Goal: Task Accomplishment & Management: Complete application form

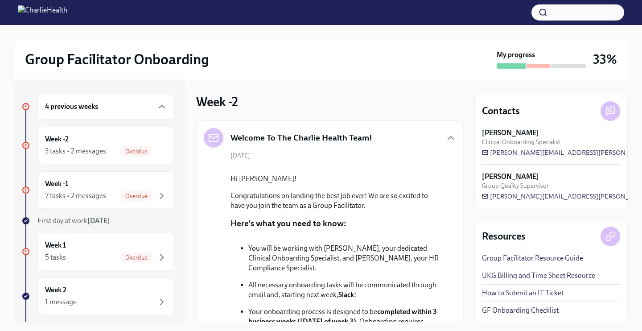
scroll to position [617, 0]
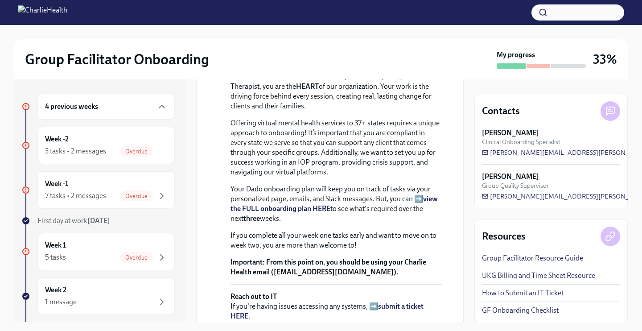
click at [115, 112] on div "4 previous weeks" at bounding box center [105, 107] width 137 height 26
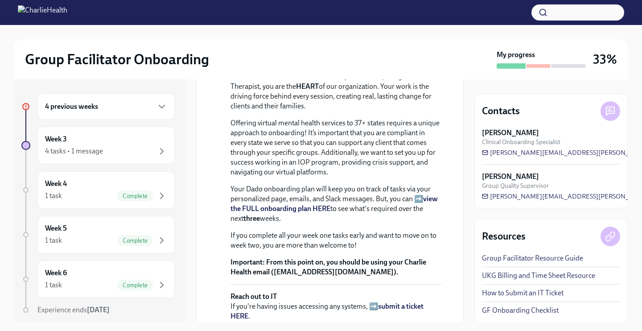
scroll to position [0, 0]
click at [166, 96] on div "4 previous weeks" at bounding box center [105, 107] width 137 height 26
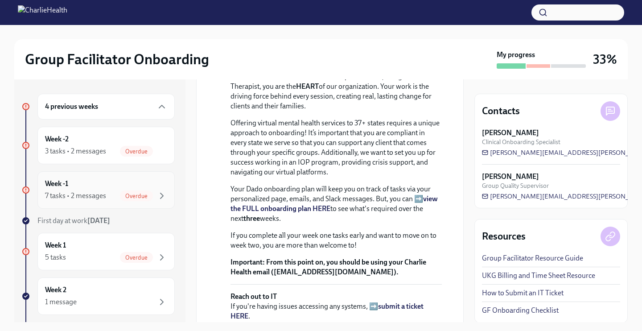
click at [123, 195] on span "Overdue" at bounding box center [136, 196] width 33 height 7
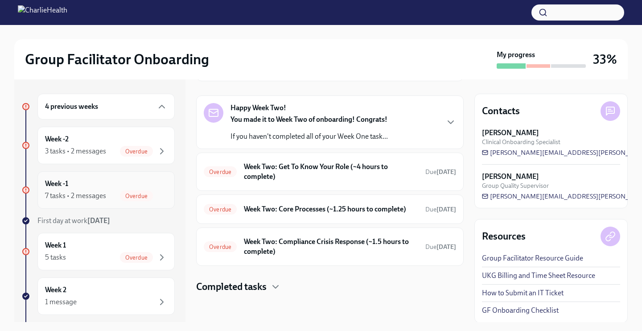
scroll to position [147, 0]
click at [310, 115] on strong "You made it to Week Two of onboarding! Congrats!" at bounding box center [308, 119] width 157 height 8
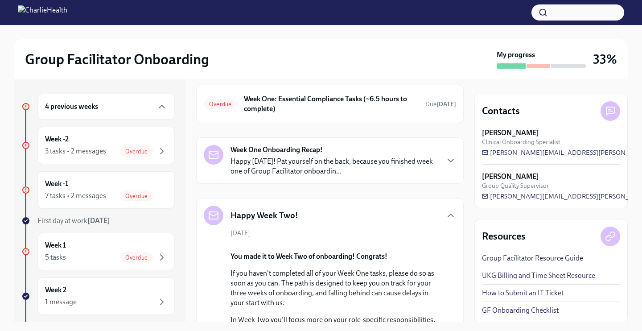
scroll to position [30, 0]
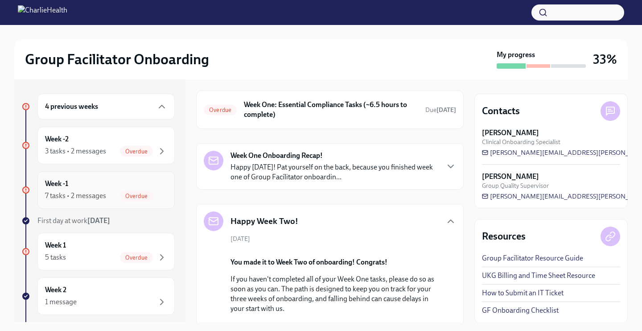
click at [148, 187] on div "Week -1 7 tasks • 2 messages Overdue" at bounding box center [106, 190] width 122 height 22
click at [117, 193] on div "7 tasks • 2 messages Overdue" at bounding box center [106, 195] width 122 height 11
click at [296, 114] on h6 "Week One: Essential Compliance Tasks (~6.5 hours to complete)" at bounding box center [331, 110] width 174 height 20
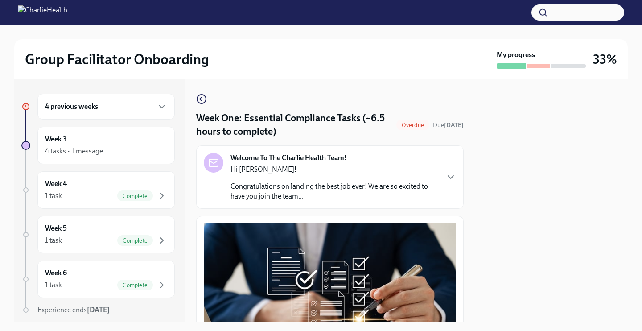
click at [289, 181] on div "Hi [PERSON_NAME]! Congratulations on landing the best job ever! We are so excit…" at bounding box center [334, 182] width 208 height 37
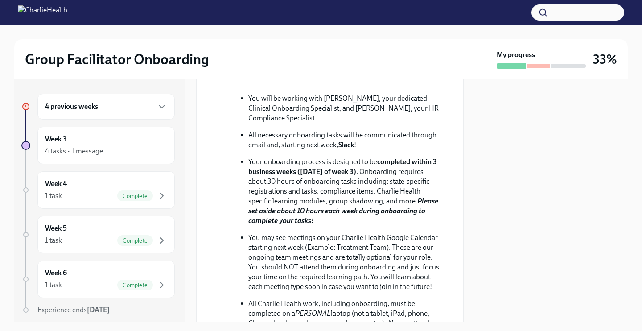
scroll to position [188, 0]
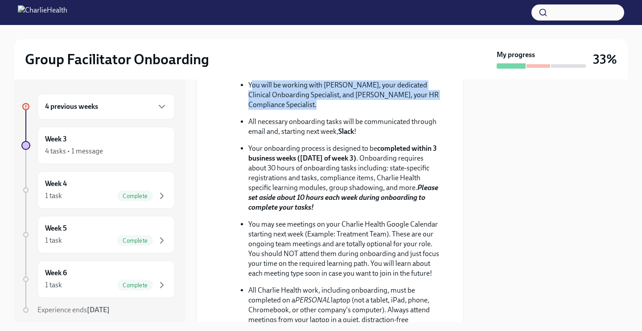
drag, startPoint x: 251, startPoint y: 145, endPoint x: 413, endPoint y: 165, distance: 163.5
click at [413, 110] on p "You will be working with [PERSON_NAME], your dedicated Clinical Onboarding Spec…" at bounding box center [344, 94] width 193 height 29
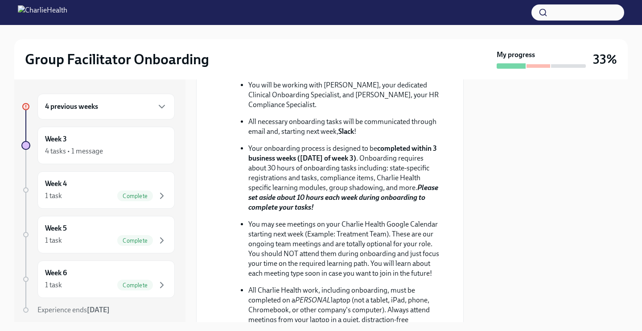
click at [376, 136] on p "All necessary onboarding tasks will be communicated through email and, starting…" at bounding box center [344, 127] width 193 height 20
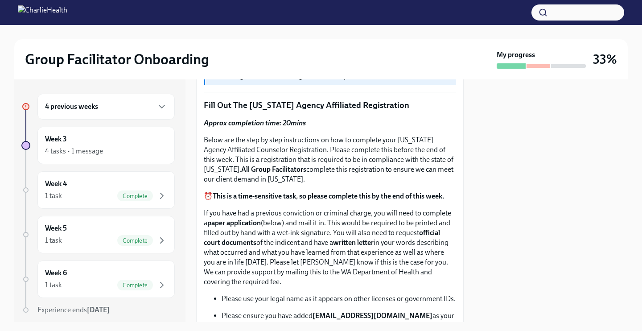
scroll to position [795, 0]
click at [271, 82] on p "UKG Billing: Clock all following tasks as Compliance Tasks" at bounding box center [331, 77] width 244 height 10
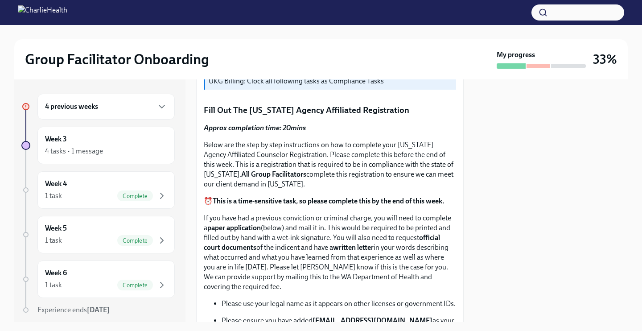
scroll to position [790, 0]
click at [313, 86] on p "UKG Billing: Clock all following tasks as Compliance Tasks" at bounding box center [331, 82] width 244 height 10
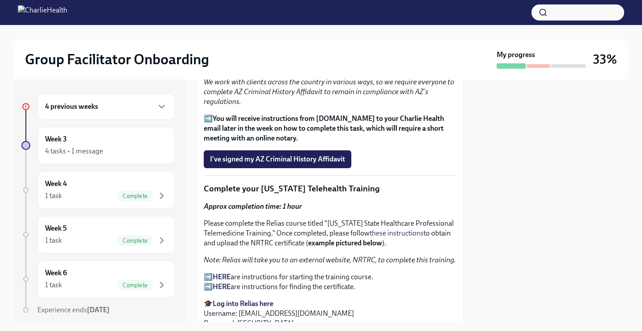
scroll to position [1671, 0]
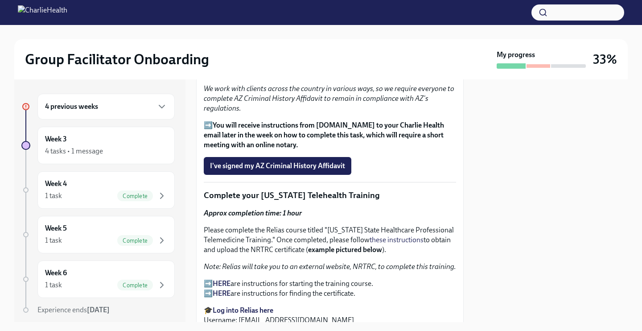
drag, startPoint x: 452, startPoint y: 218, endPoint x: 273, endPoint y: 217, distance: 179.2
click at [273, 150] on p "➡️ You will receive instructions from [DOMAIN_NAME] to your Charlie Health emai…" at bounding box center [330, 134] width 252 height 29
click at [281, 150] on p "➡️ You will receive instructions from [DOMAIN_NAME] to your Charlie Health emai…" at bounding box center [330, 134] width 252 height 29
click at [281, 170] on span "I've signed my AZ Criminal History Affidavit" at bounding box center [277, 165] width 135 height 9
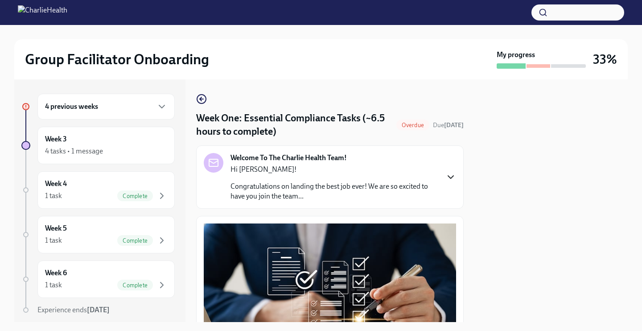
click at [447, 178] on icon "button" at bounding box center [450, 177] width 11 height 11
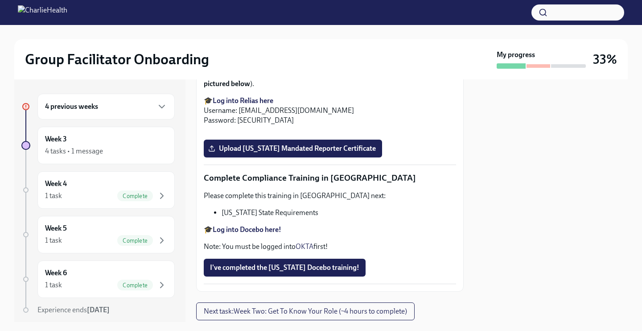
scroll to position [2032, 0]
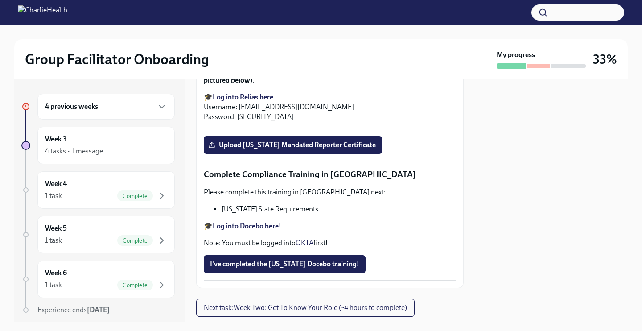
click at [0, 0] on input "Upload [US_STATE] Telehealth Certificate" at bounding box center [0, 0] width 0 height 0
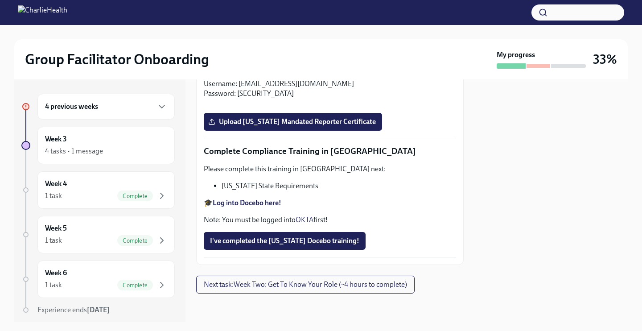
scroll to position [2327, 0]
click at [330, 126] on span "Upload [US_STATE] Mandated Reporter Certificate" at bounding box center [293, 121] width 166 height 9
click at [0, 0] on input "Upload [US_STATE] Mandated Reporter Certificate" at bounding box center [0, 0] width 0 height 0
click at [295, 126] on span "Upload [US_STATE] Mandated Reporter Certificate" at bounding box center [293, 121] width 166 height 9
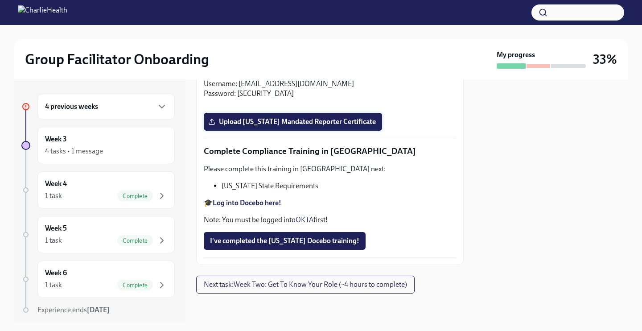
click at [0, 0] on input "Upload [US_STATE] Mandated Reporter Certificate" at bounding box center [0, 0] width 0 height 0
click at [345, 126] on span "Upload [US_STATE] Mandated Reporter Certificate" at bounding box center [293, 121] width 166 height 9
click at [0, 0] on input "Upload [US_STATE] Mandated Reporter Certificate" at bounding box center [0, 0] width 0 height 0
click at [565, 139] on div at bounding box center [550, 200] width 153 height 242
click at [330, 126] on span "Upload [US_STATE] Mandated Reporter Certificate" at bounding box center [293, 121] width 166 height 9
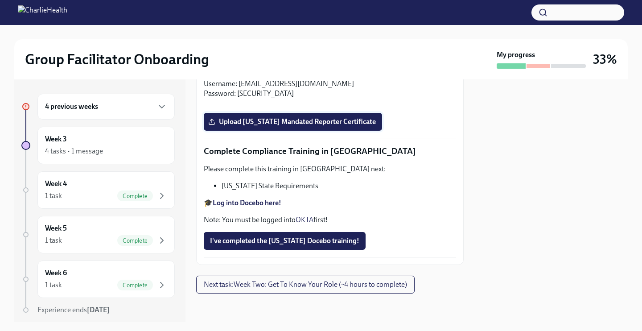
click at [0, 0] on input "Upload [US_STATE] Mandated Reporter Certificate" at bounding box center [0, 0] width 0 height 0
click at [344, 126] on span "Upload [US_STATE] Mandated Reporter Certificate" at bounding box center [293, 121] width 166 height 9
click at [0, 0] on input "Upload [US_STATE] Mandated Reporter Certificate" at bounding box center [0, 0] width 0 height 0
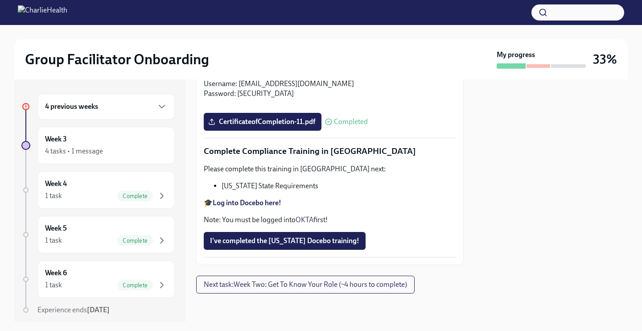
click at [229, 207] on strong "Log into Docebo here!" at bounding box center [247, 202] width 69 height 8
click at [297, 217] on link "OKTA" at bounding box center [304, 219] width 18 height 8
click at [110, 111] on div "4 previous weeks" at bounding box center [106, 106] width 122 height 11
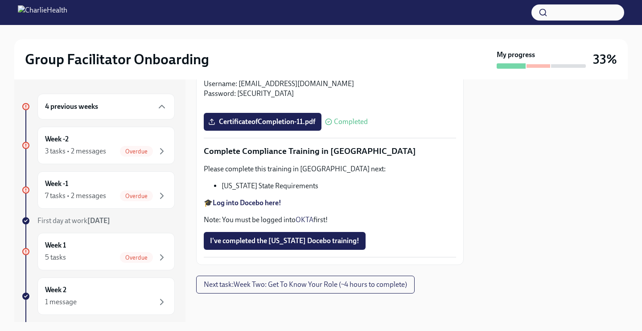
click at [129, 99] on div "4 previous weeks" at bounding box center [105, 107] width 137 height 26
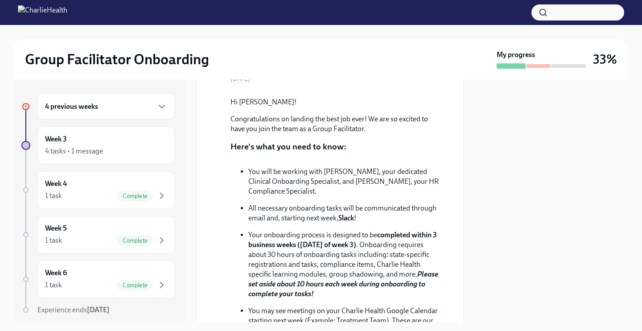
scroll to position [103, 0]
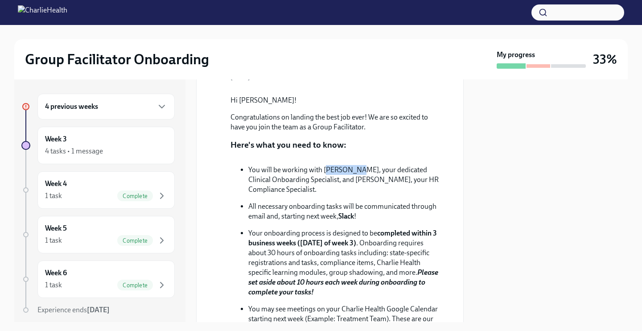
drag, startPoint x: 326, startPoint y: 233, endPoint x: 358, endPoint y: 228, distance: 32.9
click at [358, 194] on p "You will be working with [PERSON_NAME], your dedicated Clinical Onboarding Spec…" at bounding box center [344, 179] width 193 height 29
click at [346, 194] on p "You will be working with [PERSON_NAME], your dedicated Clinical Onboarding Spec…" at bounding box center [344, 179] width 193 height 29
drag, startPoint x: 364, startPoint y: 230, endPoint x: 323, endPoint y: 232, distance: 40.6
click at [323, 194] on p "You will be working with [PERSON_NAME], your dedicated Clinical Onboarding Spec…" at bounding box center [344, 179] width 193 height 29
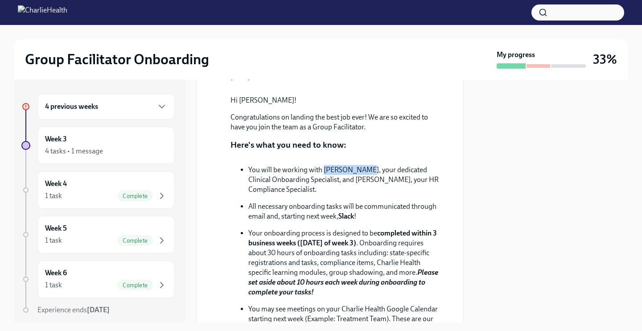
copy p "[PERSON_NAME]"
click at [127, 91] on div "4 previous weeks Week 3 4 tasks • 1 message Week 4 1 task Complete Week 5 1 tas…" at bounding box center [99, 200] width 171 height 242
click at [127, 102] on div "4 previous weeks" at bounding box center [106, 106] width 122 height 11
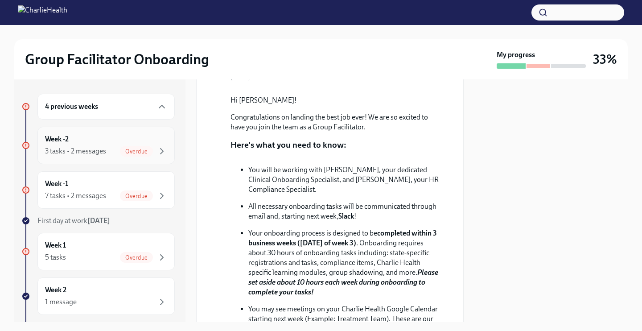
click at [127, 144] on div "Week -2 3 tasks • 2 messages Overdue" at bounding box center [106, 145] width 122 height 22
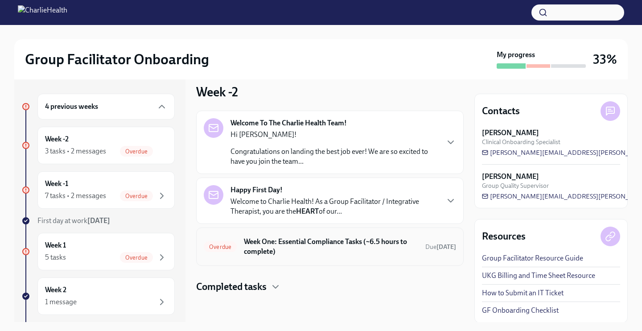
scroll to position [10, 0]
click at [286, 245] on h6 "Week One: Essential Compliance Tasks (~6.5 hours to complete)" at bounding box center [331, 247] width 174 height 20
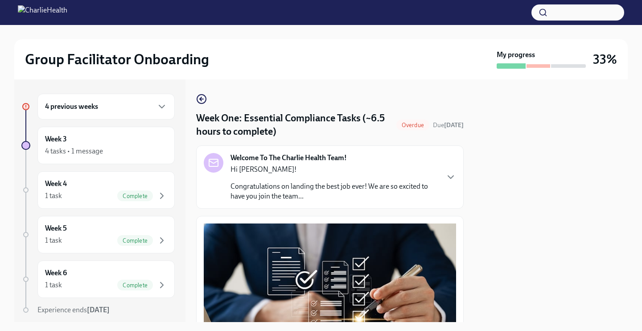
click at [384, 198] on p "Congratulations on landing the best job ever! We are so excited to have you joi…" at bounding box center [334, 191] width 208 height 20
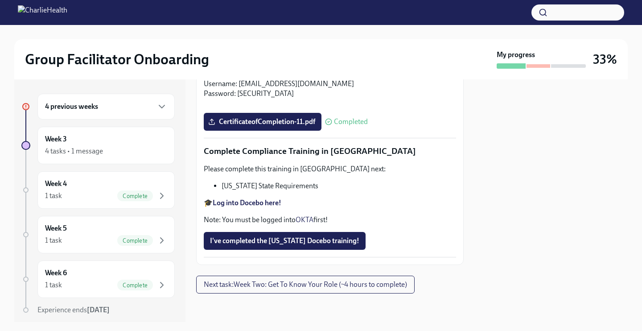
click at [122, 106] on div "4 previous weeks" at bounding box center [106, 106] width 122 height 11
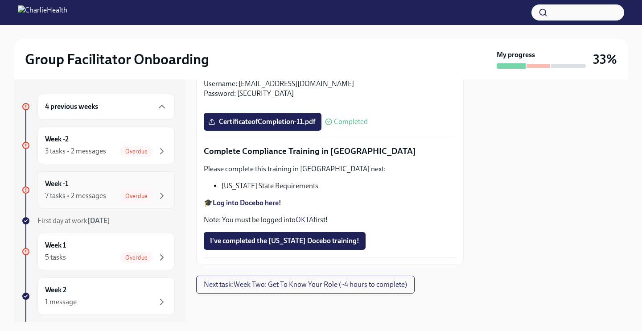
click at [111, 199] on div "7 tasks • 2 messages Overdue" at bounding box center [106, 195] width 122 height 11
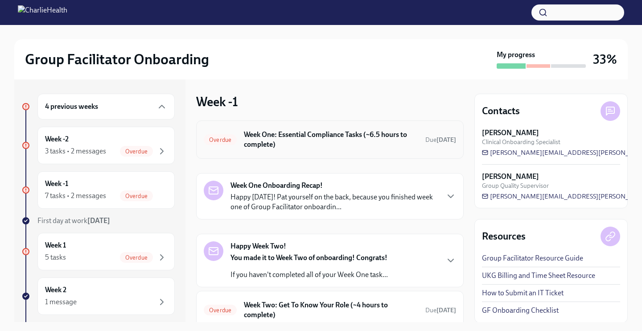
click at [271, 145] on h6 "Week One: Essential Compliance Tasks (~6.5 hours to complete)" at bounding box center [331, 140] width 174 height 20
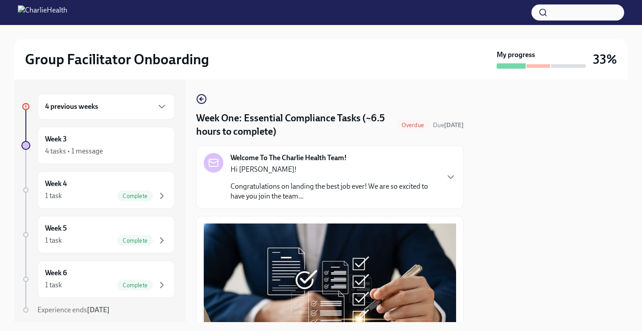
click at [153, 110] on div "4 previous weeks" at bounding box center [106, 106] width 122 height 11
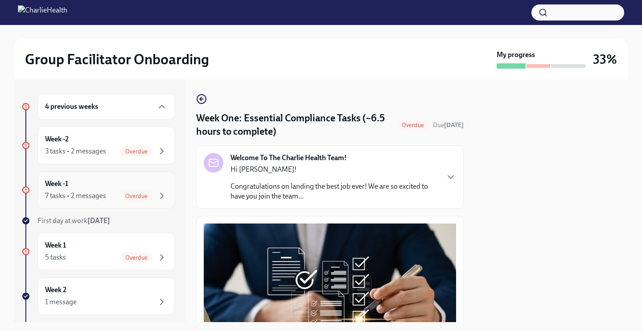
click at [152, 197] on span "Overdue" at bounding box center [136, 196] width 33 height 7
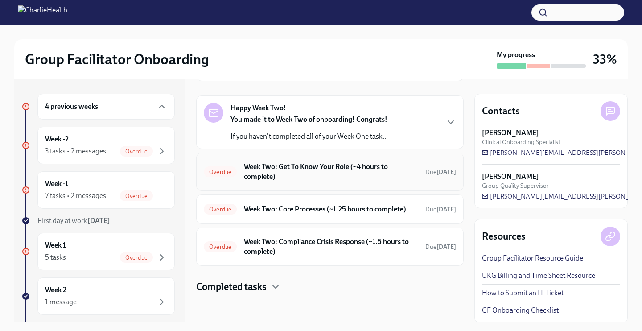
scroll to position [147, 0]
click at [310, 162] on h6 "Week Two: Get To Know Your Role (~4 hours to complete)" at bounding box center [331, 172] width 174 height 20
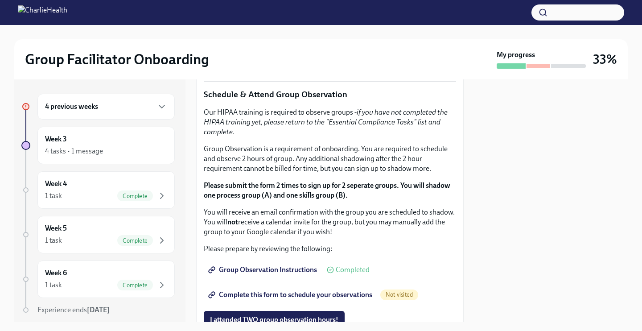
scroll to position [478, 0]
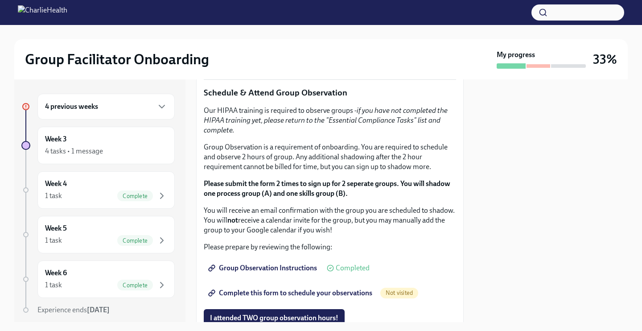
click at [263, 29] on strong "Click here to access your Docebo!" at bounding box center [264, 25] width 102 height 8
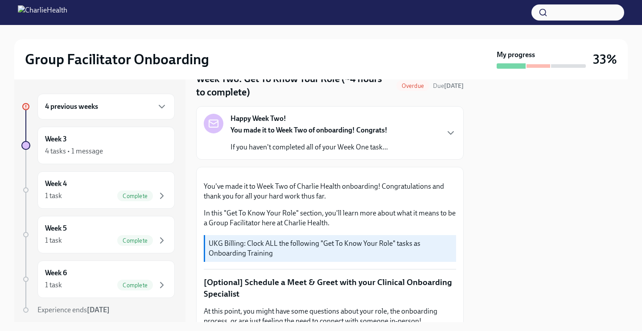
scroll to position [41, 0]
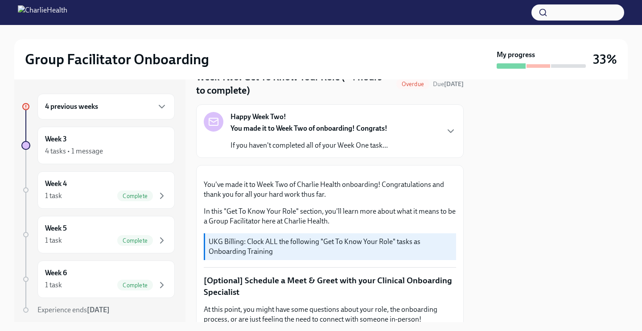
click at [241, 149] on p "If you haven't completed all of your Week One task..." at bounding box center [308, 145] width 157 height 10
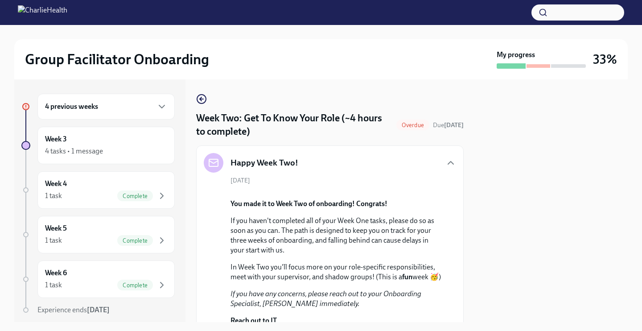
scroll to position [0, 0]
click at [119, 107] on div "4 previous weeks" at bounding box center [106, 106] width 122 height 11
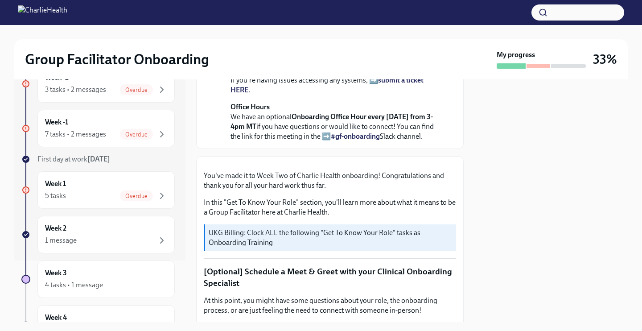
scroll to position [253, 0]
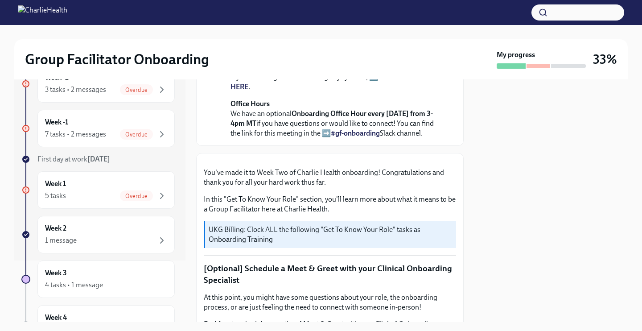
click at [242, 91] on strong "submit a ticket HERE" at bounding box center [326, 82] width 193 height 18
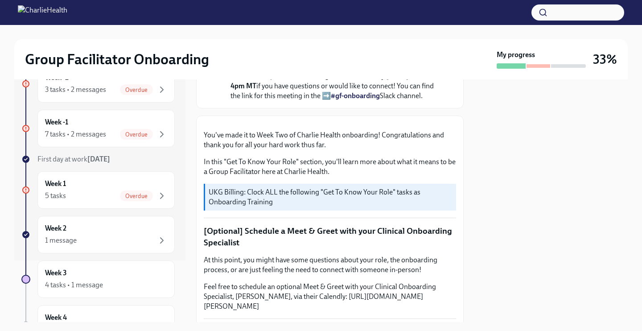
scroll to position [296, 0]
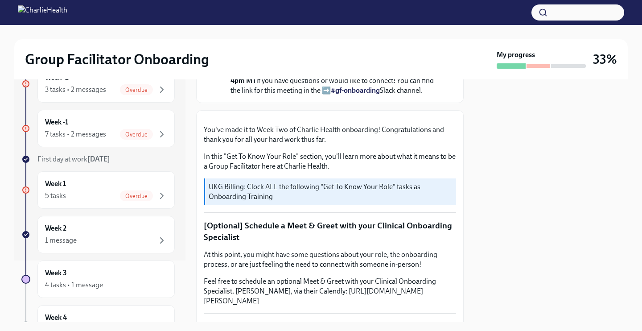
click at [368, 94] on link "#gf-onboarding" at bounding box center [355, 90] width 49 height 8
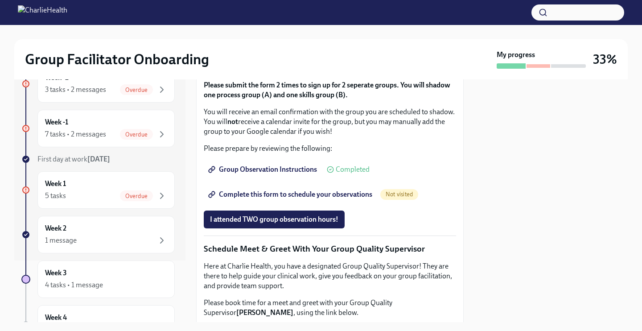
scroll to position [779, 0]
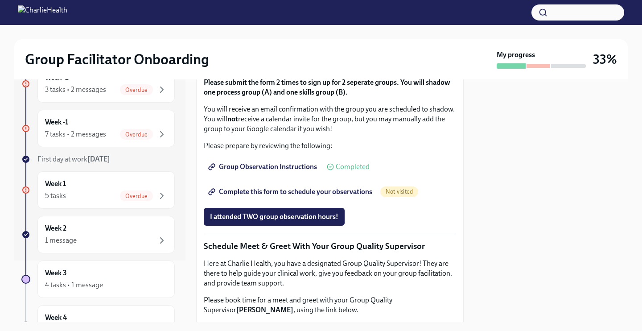
drag, startPoint x: 327, startPoint y: 209, endPoint x: 290, endPoint y: 209, distance: 36.5
copy strong "Docebo!"
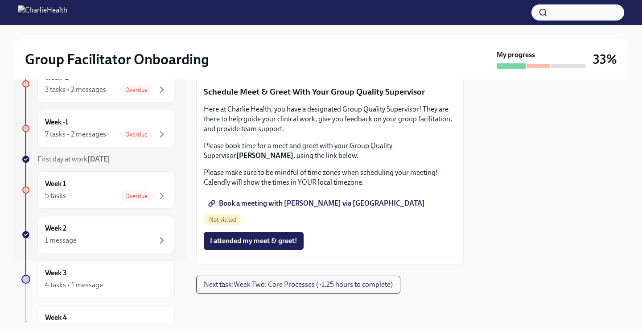
scroll to position [985, 0]
click at [302, 42] on span "Complete this form to schedule your observations" at bounding box center [291, 37] width 162 height 9
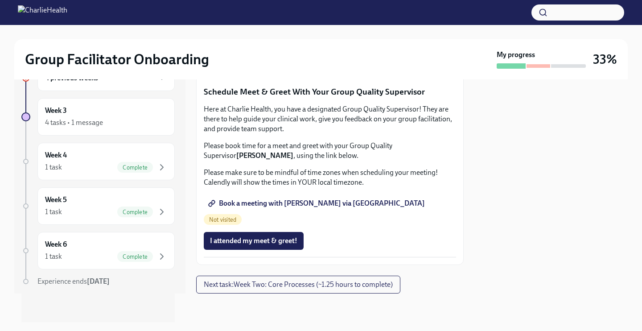
scroll to position [899, 0]
click at [284, 236] on span "I attended my meet & greet!" at bounding box center [253, 240] width 87 height 9
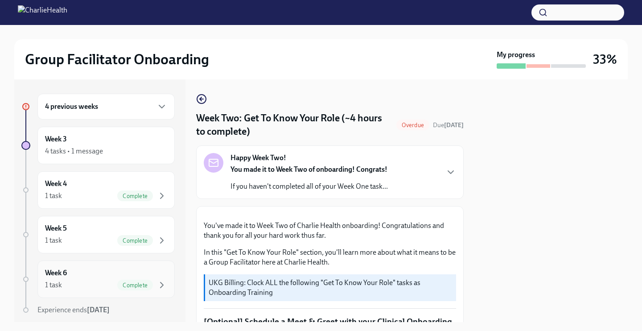
click at [138, 279] on div "Complete" at bounding box center [135, 284] width 36 height 11
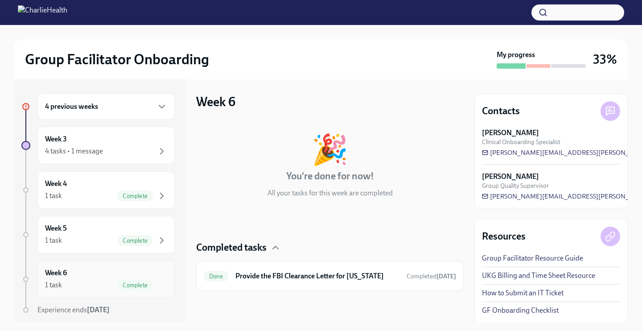
click at [139, 275] on div "Week 6 1 task Complete" at bounding box center [106, 279] width 122 height 22
click at [152, 241] on span "Complete" at bounding box center [135, 240] width 36 height 7
click at [134, 105] on div "4 previous weeks" at bounding box center [106, 106] width 122 height 11
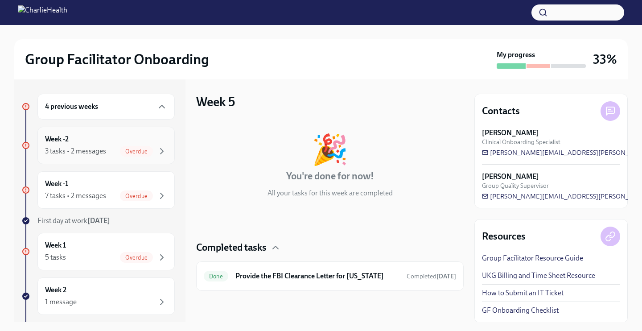
click at [150, 151] on span "Overdue" at bounding box center [136, 151] width 33 height 7
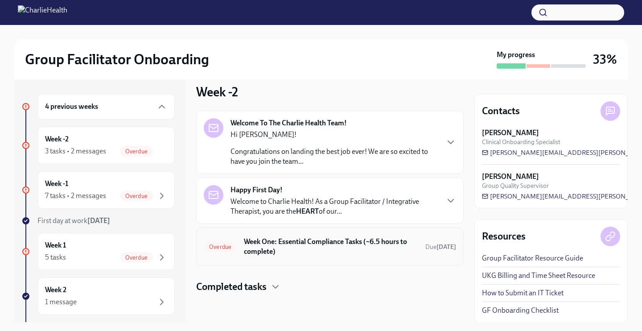
scroll to position [10, 0]
click at [291, 219] on div "Happy First Day! Welcome to Charlie Health! As a Group Facilitator / Integrativ…" at bounding box center [329, 200] width 267 height 46
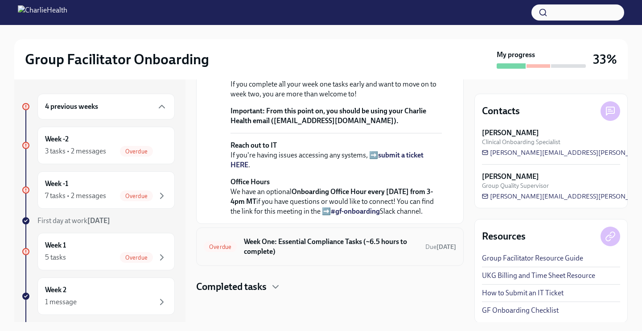
scroll to position [409, 0]
click at [284, 238] on h6 "Week One: Essential Compliance Tasks (~6.5 hours to complete)" at bounding box center [331, 247] width 174 height 20
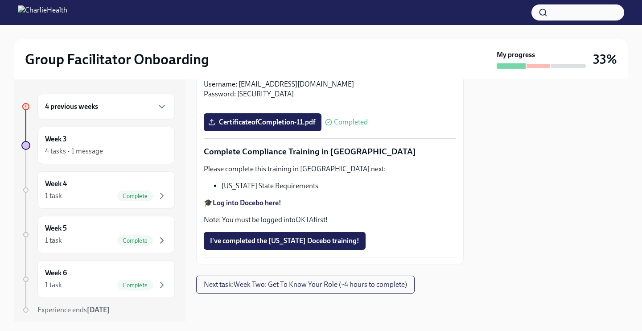
scroll to position [1983, 0]
click at [139, 147] on div "4 tasks • 1 message" at bounding box center [106, 151] width 122 height 11
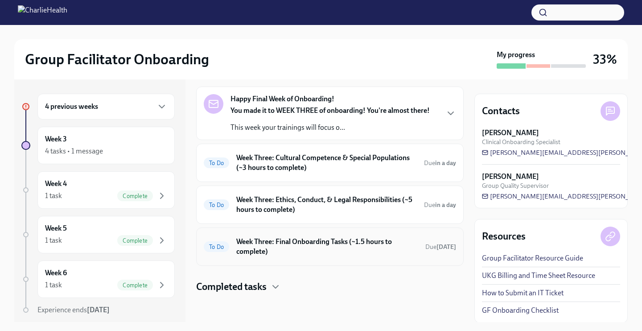
scroll to position [203, 0]
click at [271, 292] on div "Completed tasks" at bounding box center [329, 286] width 267 height 13
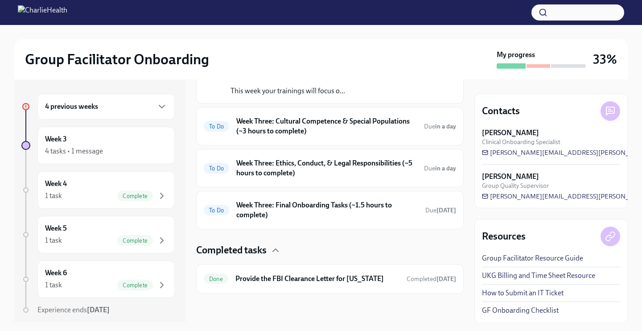
scroll to position [0, 0]
click at [364, 223] on div "To Do Week Three: Final Onboarding Tasks (~1.5 hours to complete) Due [DATE]" at bounding box center [329, 210] width 267 height 38
click at [364, 209] on h6 "Week Three: Final Onboarding Tasks (~1.5 hours to complete)" at bounding box center [327, 210] width 182 height 20
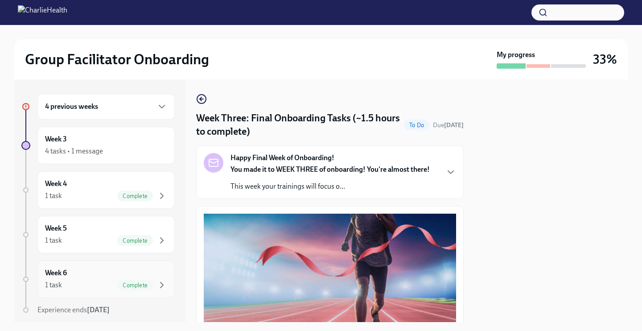
click at [118, 274] on div "Week 6 1 task Complete" at bounding box center [106, 279] width 122 height 22
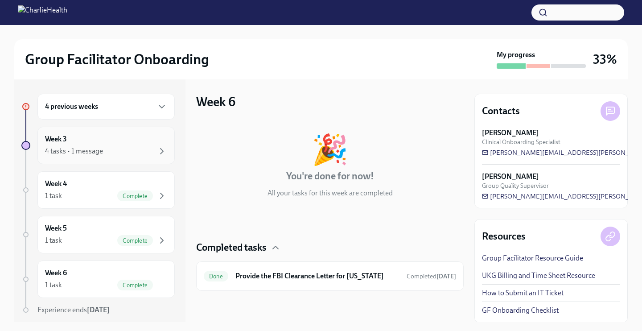
click at [104, 148] on div "4 tasks • 1 message" at bounding box center [106, 151] width 122 height 11
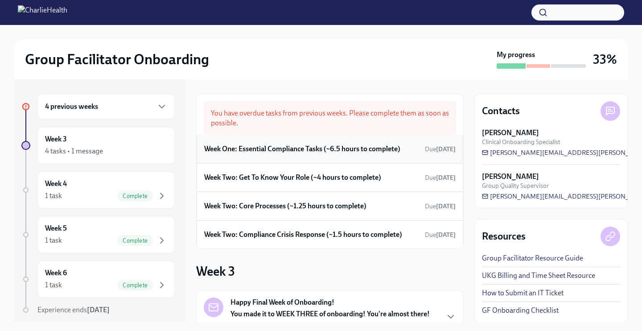
click at [302, 155] on div "Week One: Essential Compliance Tasks (~6.5 hours to complete) Due [DATE]" at bounding box center [329, 148] width 251 height 13
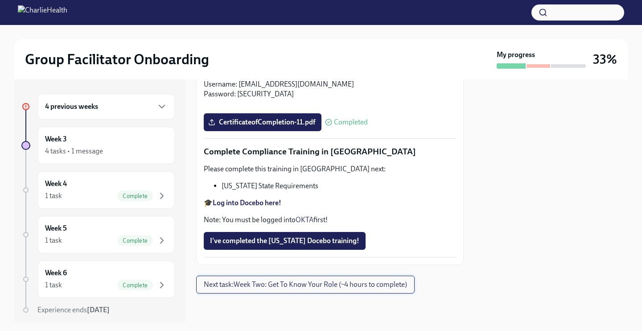
click at [356, 284] on span "Next task : Week Two: Get To Know Your Role (~4 hours to complete)" at bounding box center [305, 284] width 203 height 9
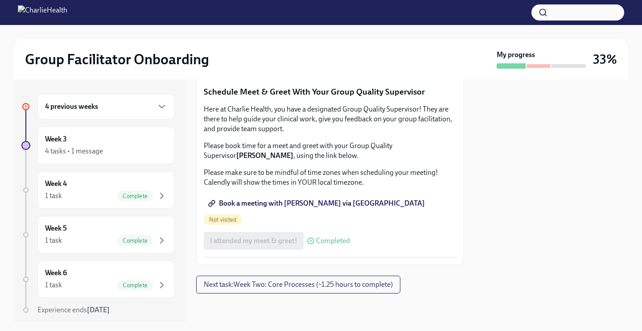
click at [314, 208] on span "Book a meeting with [PERSON_NAME] via [GEOGRAPHIC_DATA]" at bounding box center [317, 203] width 215 height 9
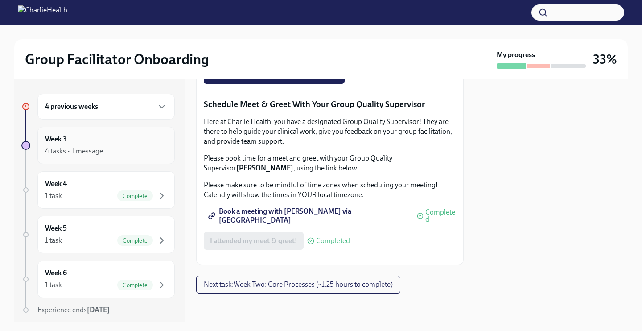
click at [128, 156] on div "4 tasks • 1 message" at bounding box center [106, 151] width 122 height 11
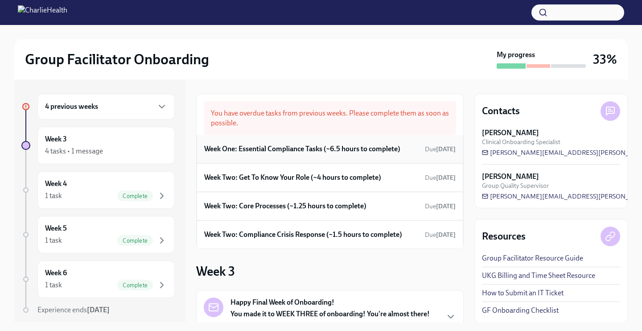
click at [366, 149] on h6 "Week One: Essential Compliance Tasks (~6.5 hours to complete)" at bounding box center [302, 149] width 196 height 10
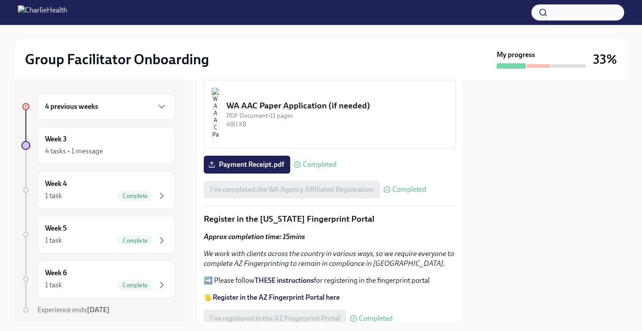
scroll to position [838, 0]
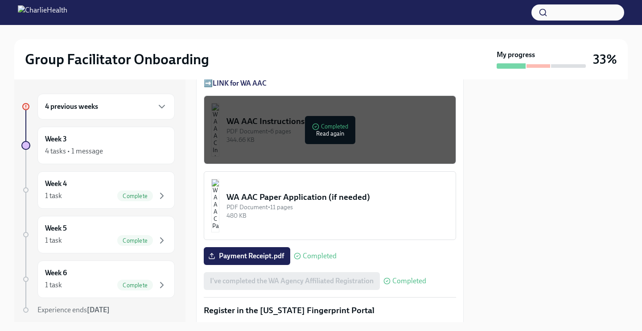
click at [108, 107] on div "4 previous weeks" at bounding box center [106, 106] width 122 height 11
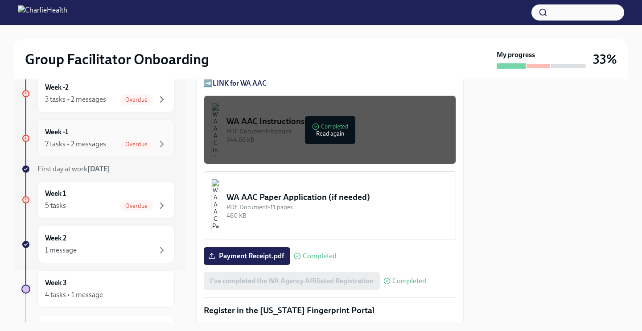
scroll to position [62, 0]
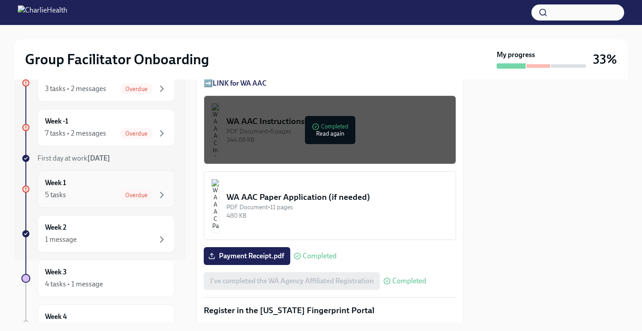
click at [138, 193] on span "Overdue" at bounding box center [136, 195] width 33 height 7
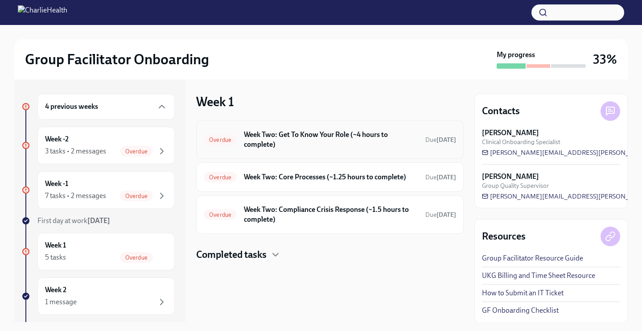
click at [311, 142] on h6 "Week Two: Get To Know Your Role (~4 hours to complete)" at bounding box center [331, 140] width 174 height 20
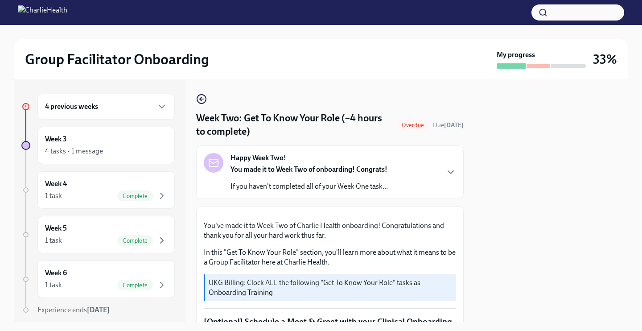
click at [347, 172] on strong "You made it to Week Two of onboarding! Congrats!" at bounding box center [308, 169] width 157 height 8
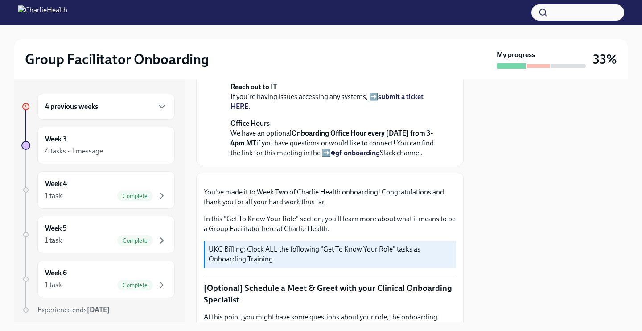
scroll to position [189, 0]
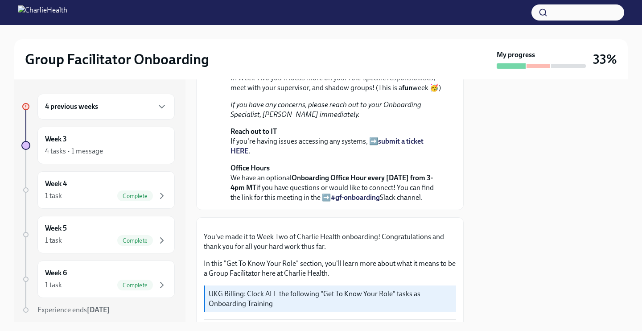
click at [155, 104] on div "4 previous weeks" at bounding box center [106, 106] width 122 height 11
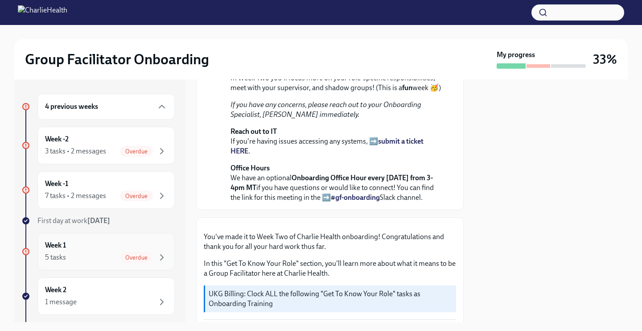
click at [155, 263] on div "Week 1 5 tasks Overdue" at bounding box center [105, 251] width 137 height 37
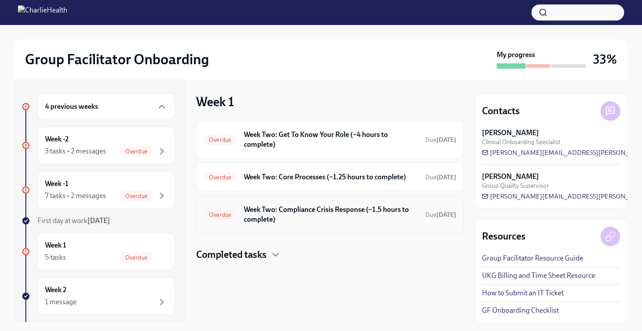
click at [263, 224] on h6 "Week Two: Compliance Crisis Response (~1.5 hours to complete)" at bounding box center [331, 215] width 174 height 20
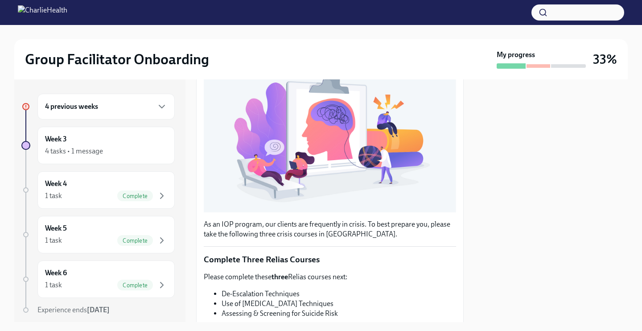
scroll to position [221, 0]
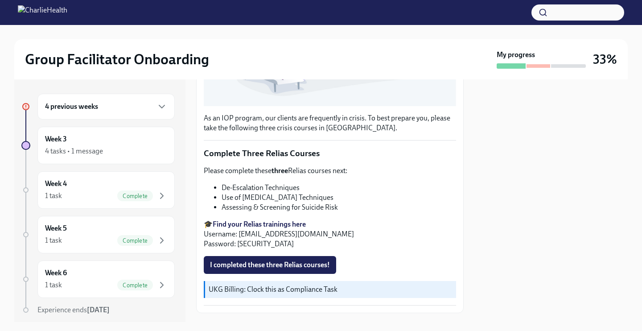
click at [272, 226] on strong "Find your Relias trainings here" at bounding box center [259, 224] width 93 height 8
drag, startPoint x: 336, startPoint y: 211, endPoint x: 222, endPoint y: 208, distance: 114.2
click at [222, 208] on li "Assessing & Screening for Suicide Risk" at bounding box center [339, 207] width 234 height 10
copy li "Assessing & Screening for Suicide Risk"
click at [458, 157] on div "As an IOP program, our clients are frequently in crisis. To best prepare you, p…" at bounding box center [329, 130] width 267 height 366
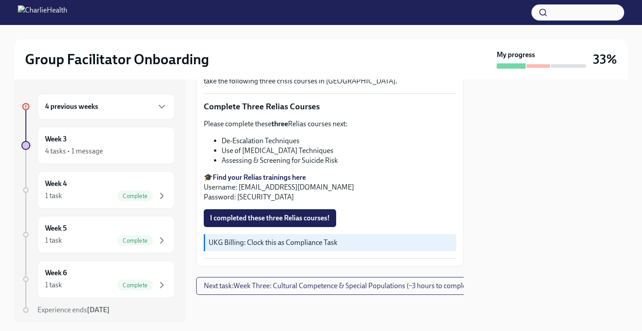
scroll to position [306, 0]
click at [165, 114] on div "4 previous weeks" at bounding box center [105, 107] width 137 height 26
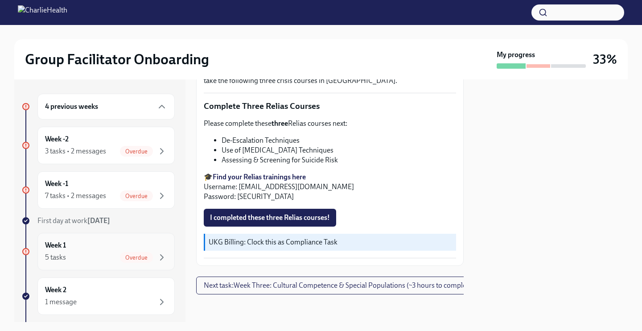
click at [156, 252] on div "Overdue" at bounding box center [143, 257] width 47 height 11
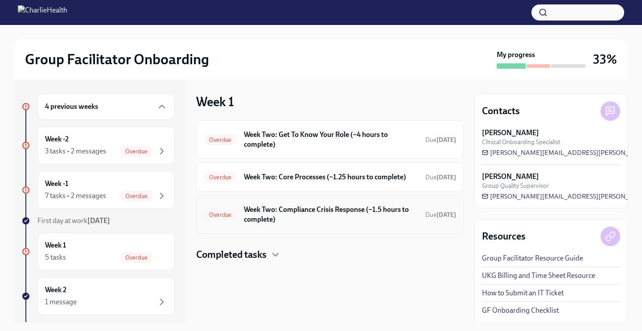
click at [300, 226] on div "Overdue Week Two: Compliance Crisis Response (~1.5 hours to complete) Due [DATE]" at bounding box center [330, 214] width 252 height 23
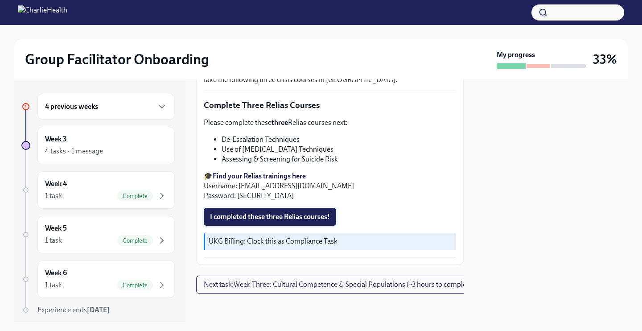
scroll to position [307, 0]
click at [321, 218] on span "I completed these three Relias courses!" at bounding box center [270, 216] width 120 height 9
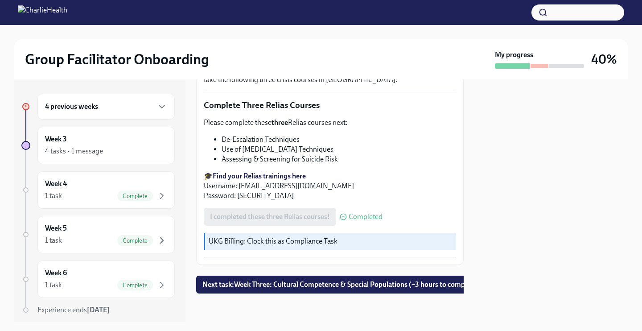
scroll to position [0, 0]
click at [320, 234] on div "UKG Billing: Clock this as Compliance Task" at bounding box center [330, 241] width 252 height 17
click at [355, 289] on button "Next task : Week Three: Cultural Competence & Special Populations (~3 hours to …" at bounding box center [340, 284] width 289 height 18
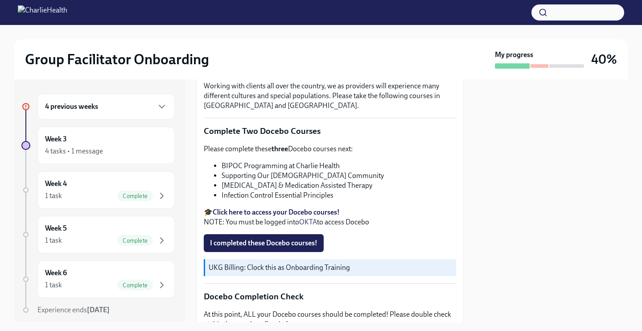
scroll to position [242, 0]
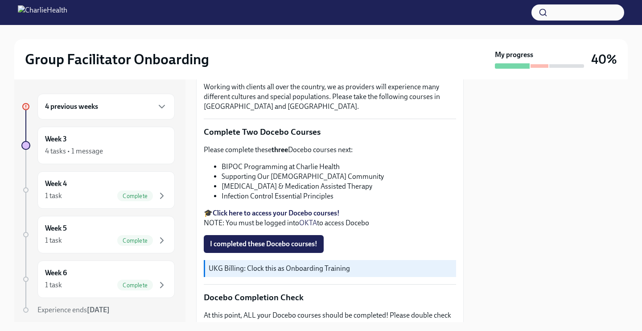
click at [279, 149] on strong "three" at bounding box center [279, 149] width 16 height 8
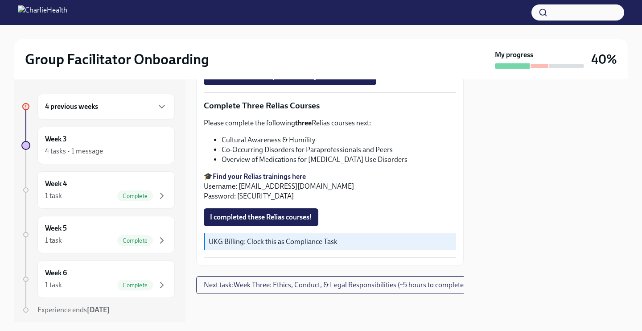
scroll to position [719, 0]
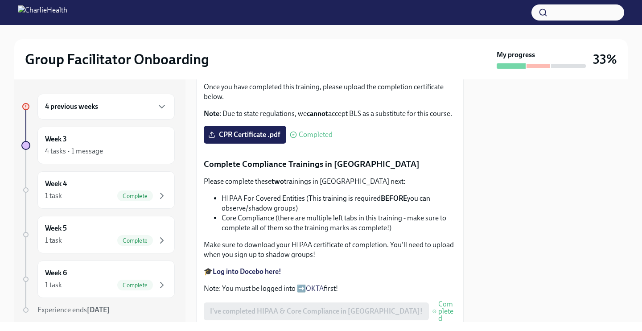
click at [139, 108] on div "4 previous weeks" at bounding box center [106, 106] width 122 height 11
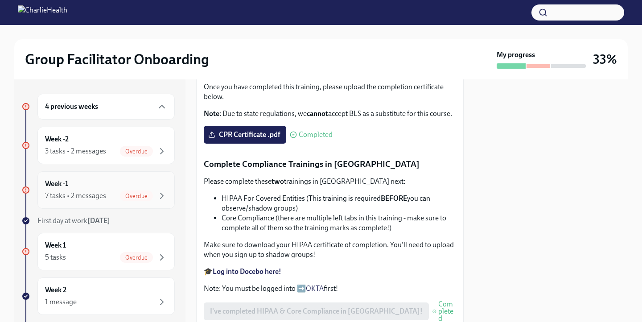
click at [127, 188] on div "Week -1 7 tasks • 2 messages Overdue" at bounding box center [106, 190] width 122 height 22
